Goal: Information Seeking & Learning: Learn about a topic

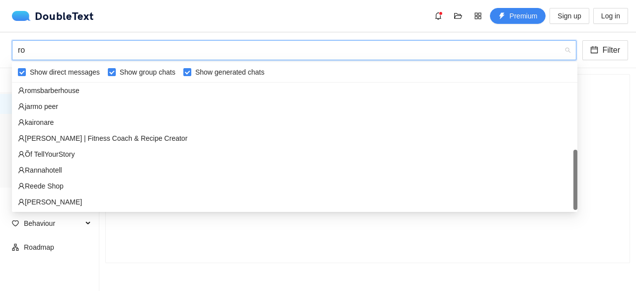
scroll to position [207, 0]
type input "rom"
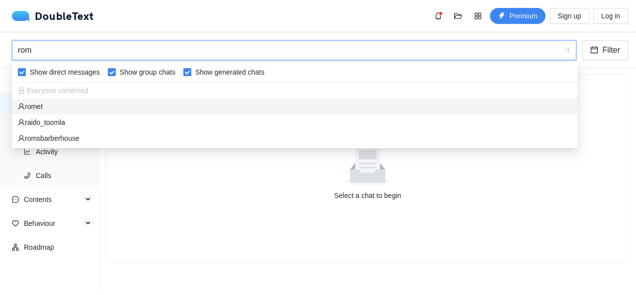
scroll to position [0, 0]
click at [357, 112] on div "romet" at bounding box center [294, 106] width 565 height 16
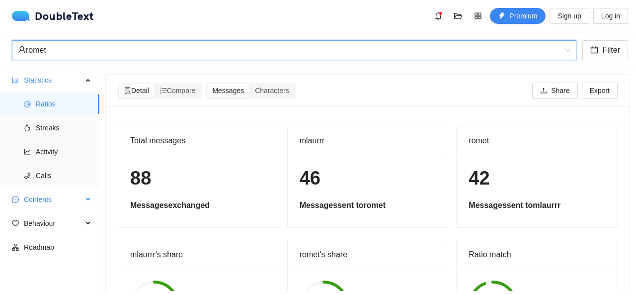
click at [76, 203] on span "Contents" at bounding box center [53, 199] width 59 height 20
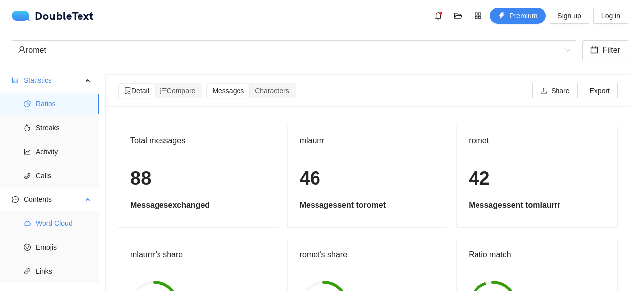
click at [79, 225] on span "Word Cloud" at bounding box center [64, 223] width 56 height 20
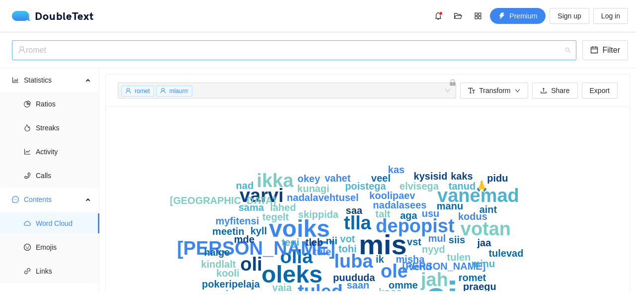
scroll to position [366, 0]
click at [138, 49] on div "romet" at bounding box center [289, 50] width 543 height 19
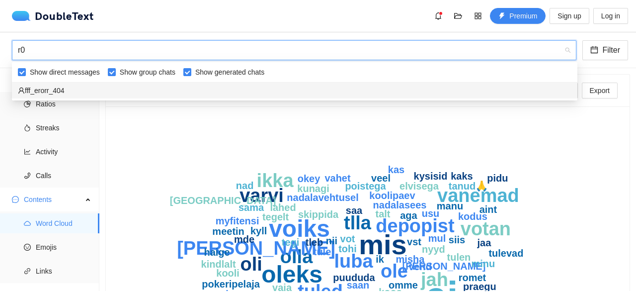
scroll to position [0, 0]
type input "r"
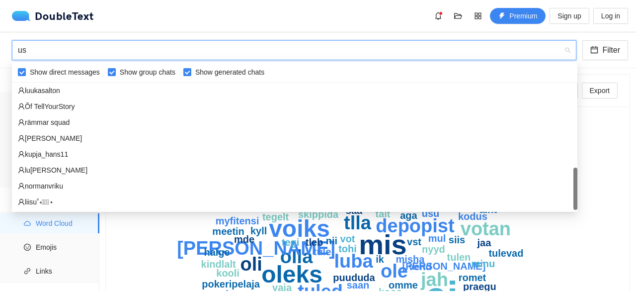
scroll to position [79, 0]
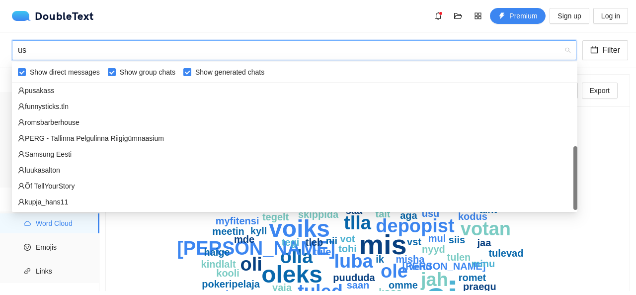
type input "use"
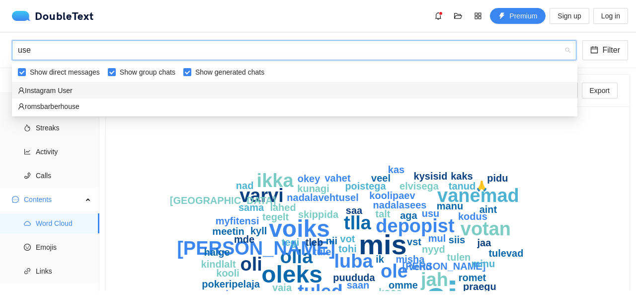
click at [334, 85] on div "Instagram User" at bounding box center [294, 90] width 553 height 11
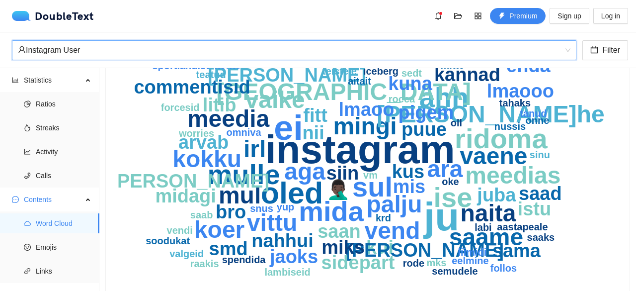
scroll to position [85, 0]
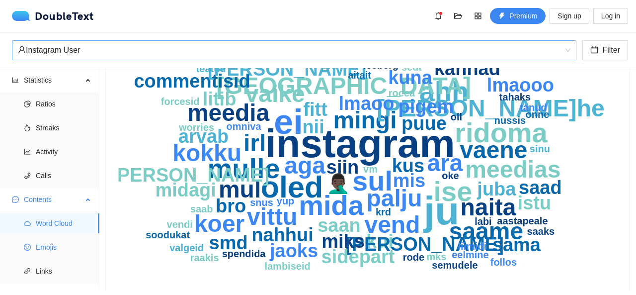
click at [53, 252] on span "Emojis" at bounding box center [64, 247] width 56 height 20
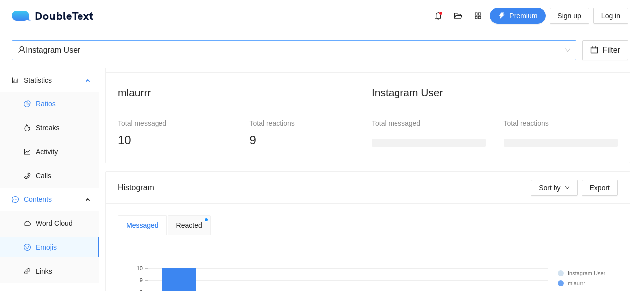
click at [61, 98] on span "Ratios" at bounding box center [64, 104] width 56 height 20
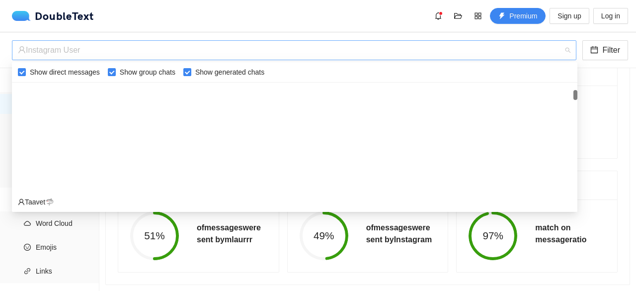
scroll to position [127, 0]
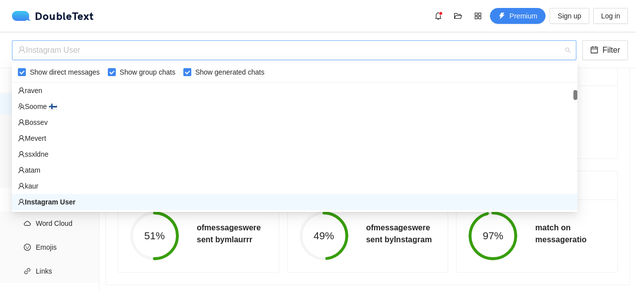
click at [79, 43] on div "Instagram User" at bounding box center [289, 50] width 543 height 19
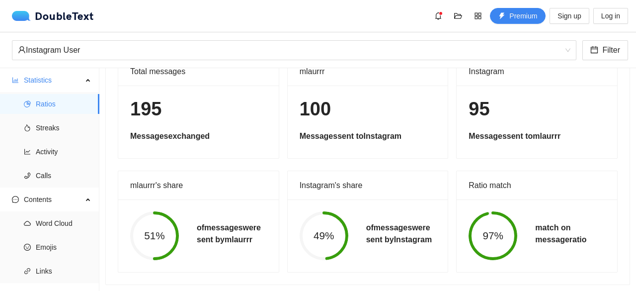
click at [65, 22] on div "DoubleText Premium Sign up Log in" at bounding box center [320, 16] width 616 height 16
click at [66, 10] on div "DoubleText" at bounding box center [56, 16] width 88 height 12
click at [465, 15] on span "folder-open" at bounding box center [457, 16] width 15 height 8
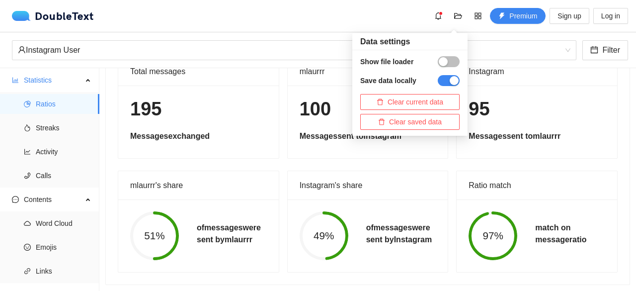
click at [446, 61] on div "button" at bounding box center [443, 61] width 9 height 9
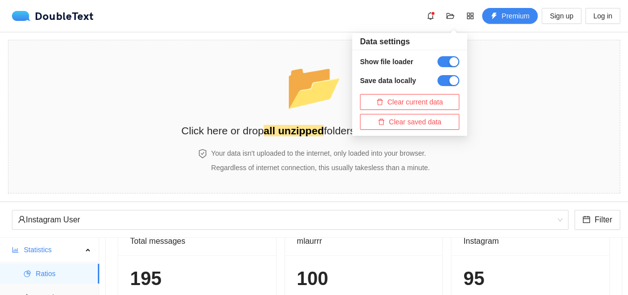
click at [446, 61] on button "button" at bounding box center [449, 61] width 22 height 11
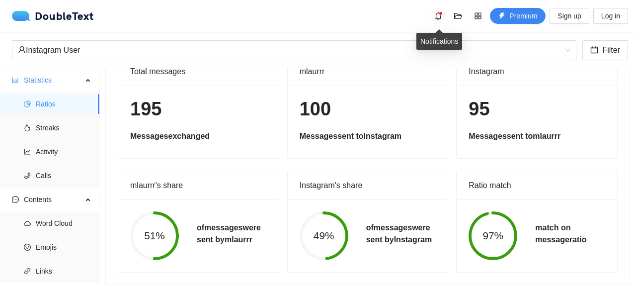
click at [435, 15] on span "bell" at bounding box center [438, 16] width 15 height 8
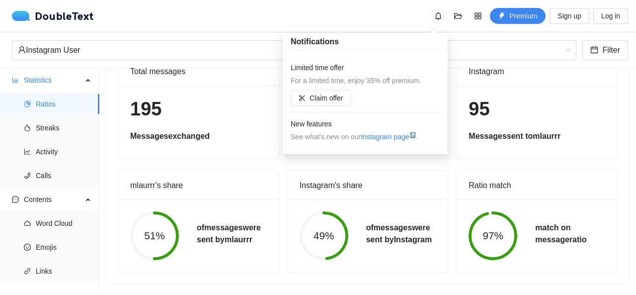
click at [435, 15] on span "bell" at bounding box center [438, 16] width 15 height 8
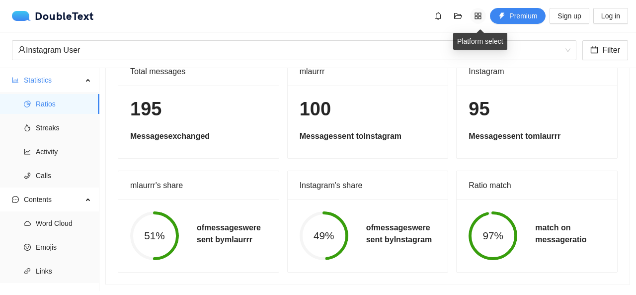
click at [476, 14] on icon "appstore" at bounding box center [478, 16] width 8 height 8
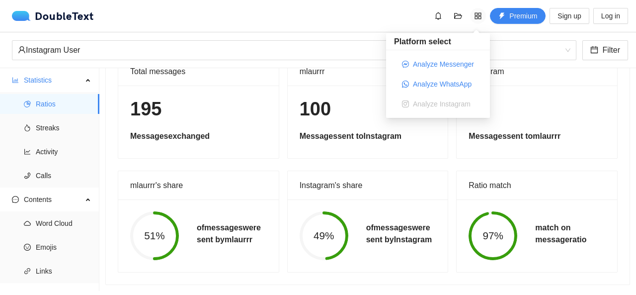
click at [476, 14] on icon "appstore" at bounding box center [478, 16] width 8 height 8
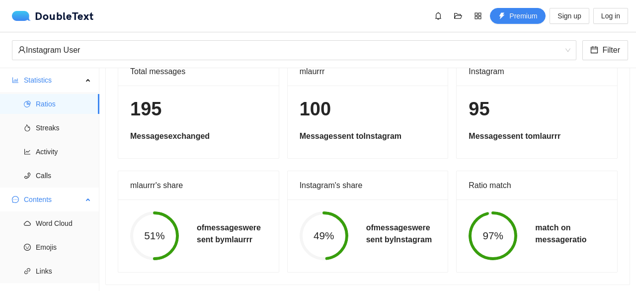
click at [70, 191] on span "Contents" at bounding box center [53, 199] width 59 height 20
click at [65, 224] on span "Behaviour" at bounding box center [53, 223] width 59 height 20
click at [65, 248] on span "Engagement" at bounding box center [64, 247] width 56 height 20
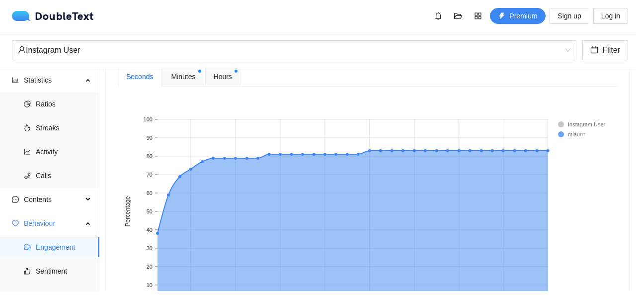
scroll to position [479, 0]
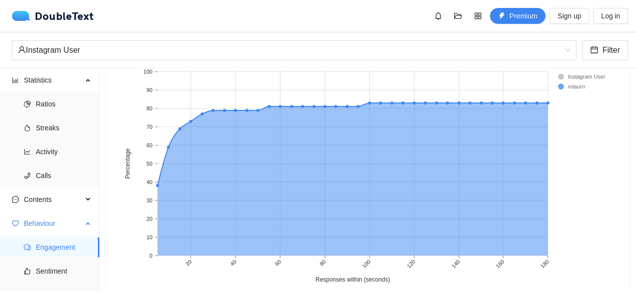
click at [50, 221] on span "Behaviour" at bounding box center [53, 223] width 59 height 20
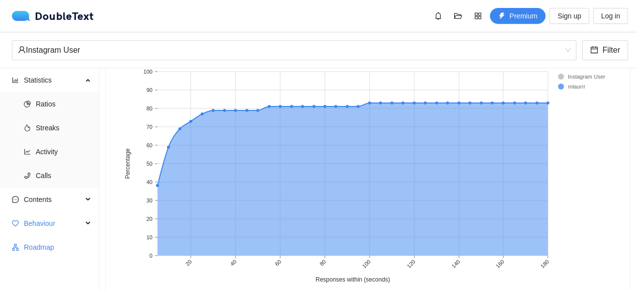
click at [54, 250] on span "Roadmap" at bounding box center [58, 247] width 68 height 20
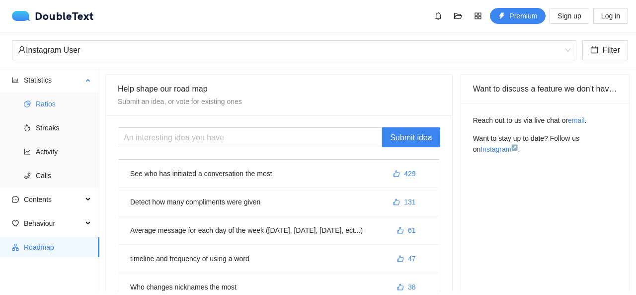
click at [68, 100] on span "Ratios" at bounding box center [64, 104] width 56 height 20
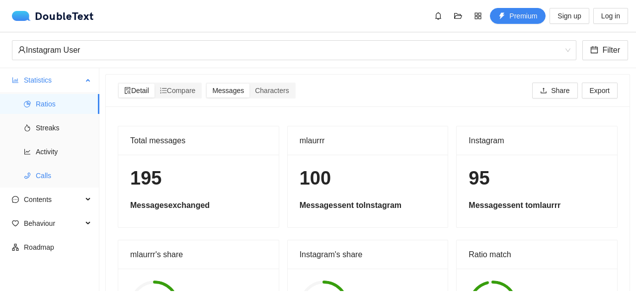
click at [65, 173] on span "Calls" at bounding box center [64, 175] width 56 height 20
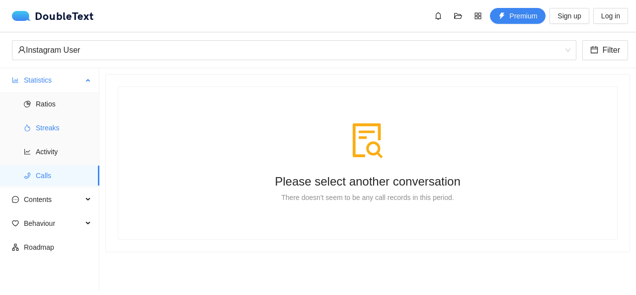
click at [66, 133] on span "Streaks" at bounding box center [64, 128] width 56 height 20
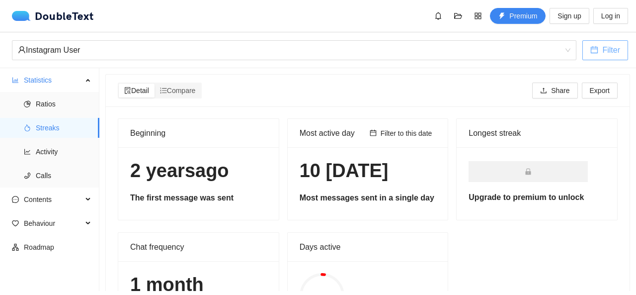
click at [620, 53] on span "Filter" at bounding box center [611, 50] width 18 height 12
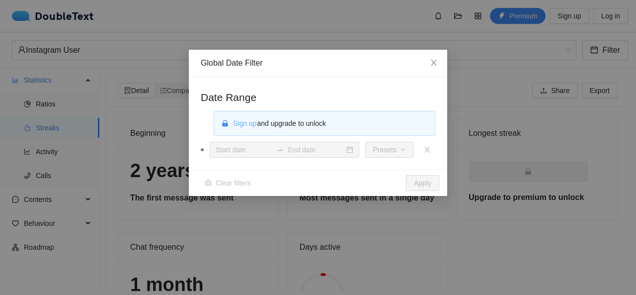
click at [246, 125] on span "Sign up" at bounding box center [244, 123] width 23 height 11
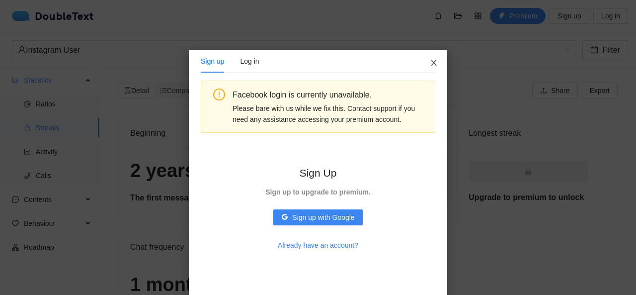
click at [430, 61] on icon "close" at bounding box center [434, 63] width 8 height 8
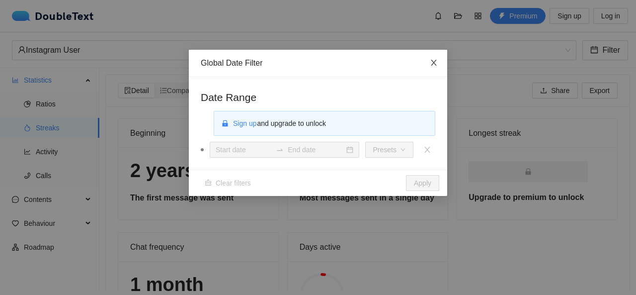
click at [430, 61] on icon "close" at bounding box center [434, 63] width 8 height 8
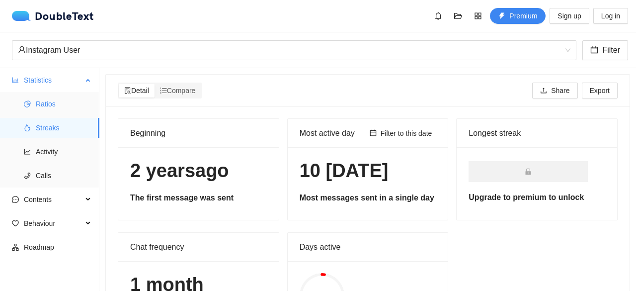
click at [60, 102] on span "Ratios" at bounding box center [64, 104] width 56 height 20
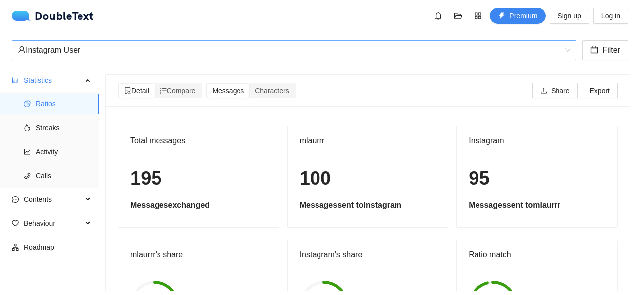
click at [99, 57] on div "Instagram User" at bounding box center [289, 50] width 543 height 19
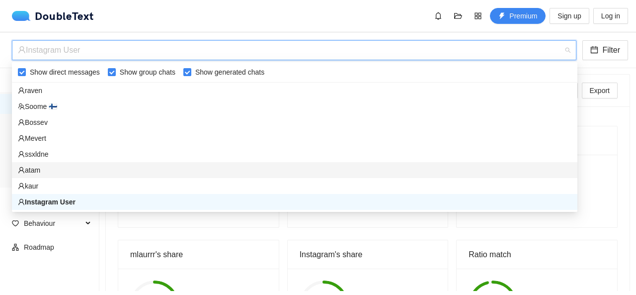
click at [94, 171] on div "atam" at bounding box center [294, 169] width 553 height 11
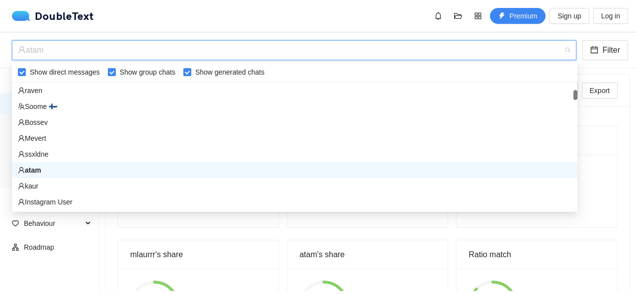
click at [124, 48] on div "atam" at bounding box center [289, 50] width 543 height 19
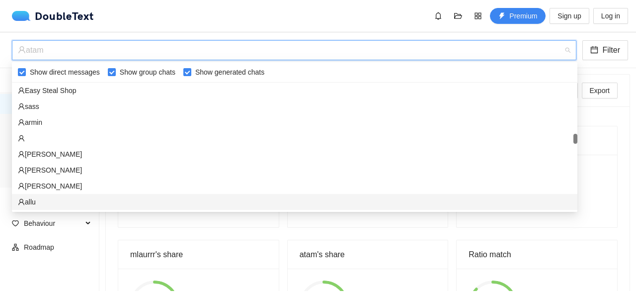
scroll to position [922, 0]
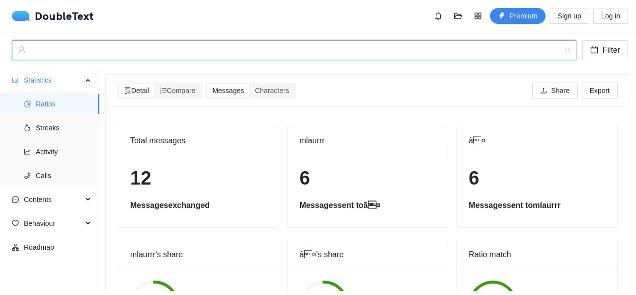
click at [167, 55] on div "ㅤ" at bounding box center [289, 50] width 543 height 19
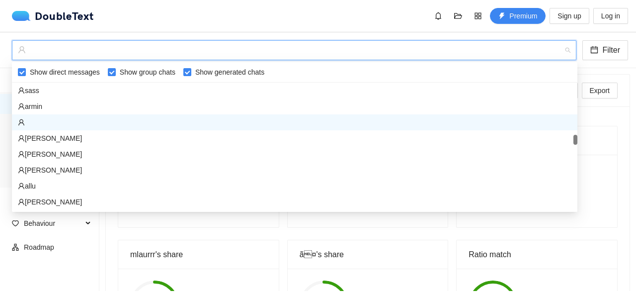
click at [167, 55] on div "ㅤ" at bounding box center [289, 50] width 543 height 19
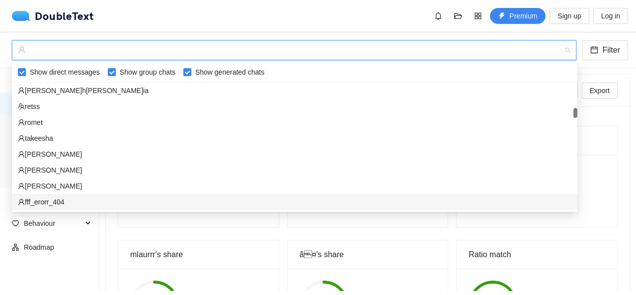
scroll to position [509, 0]
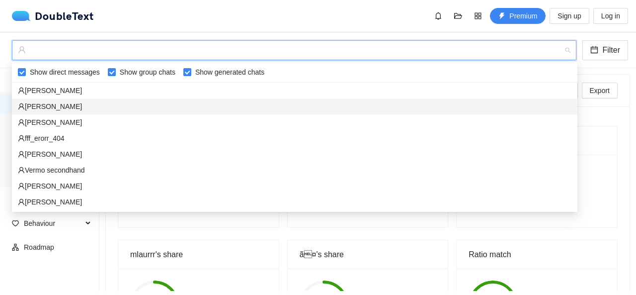
click at [147, 105] on div "[PERSON_NAME]" at bounding box center [294, 106] width 553 height 11
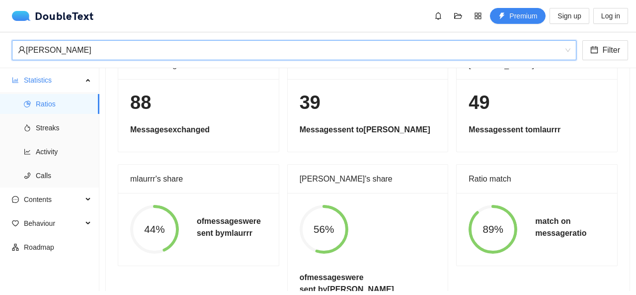
scroll to position [54, 0]
